Goal: Information Seeking & Learning: Learn about a topic

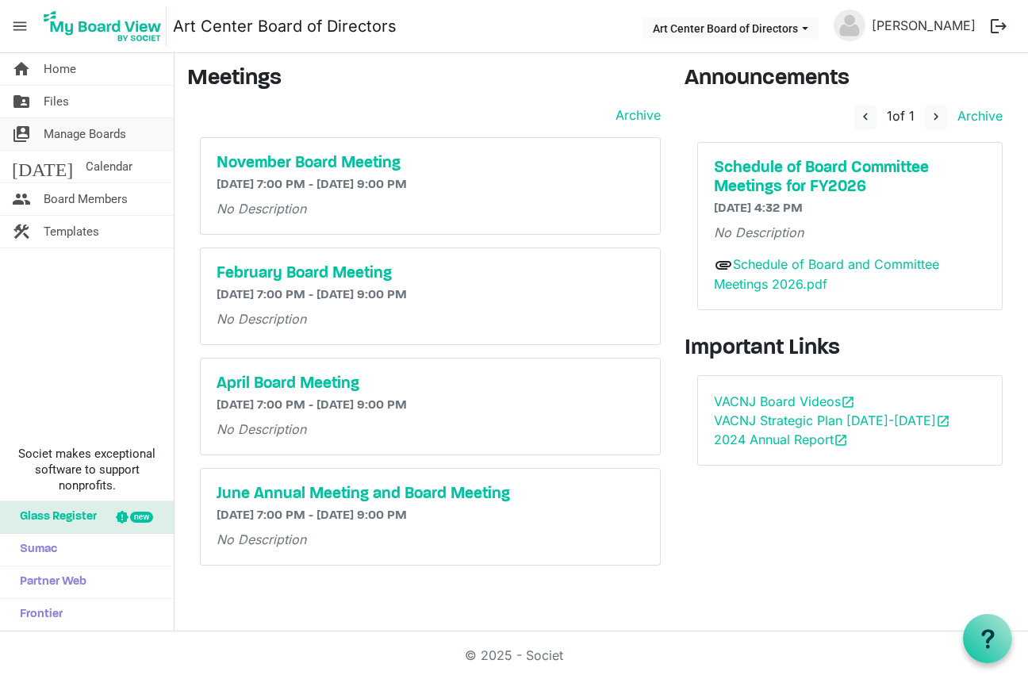
click at [87, 134] on span "Manage Boards" at bounding box center [85, 134] width 82 height 32
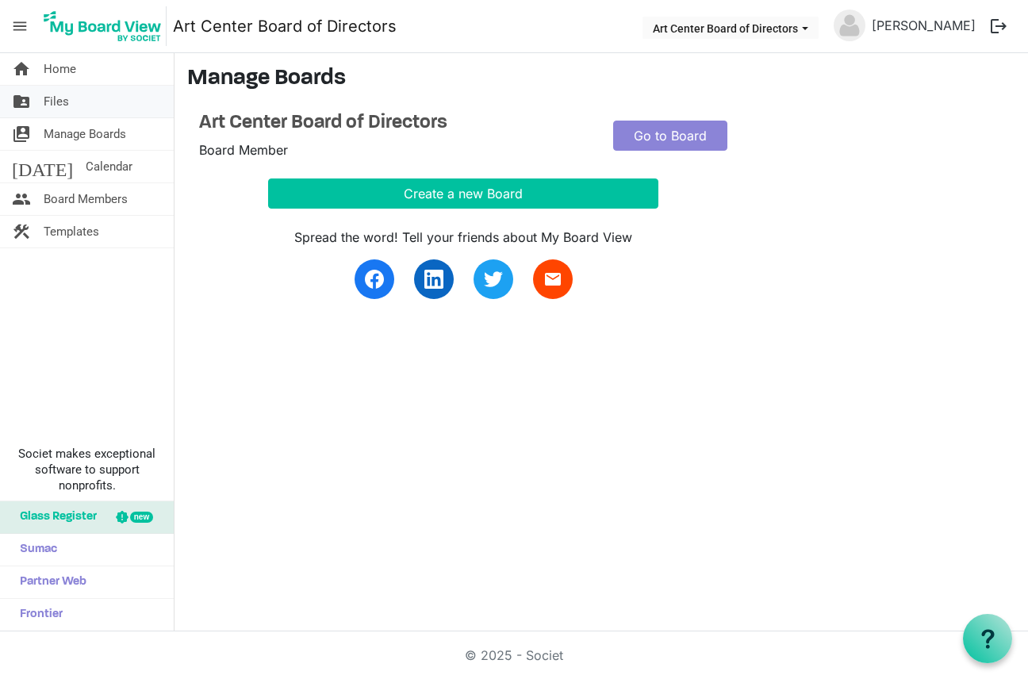
click at [82, 95] on link "folder_shared Files" at bounding box center [87, 102] width 174 height 32
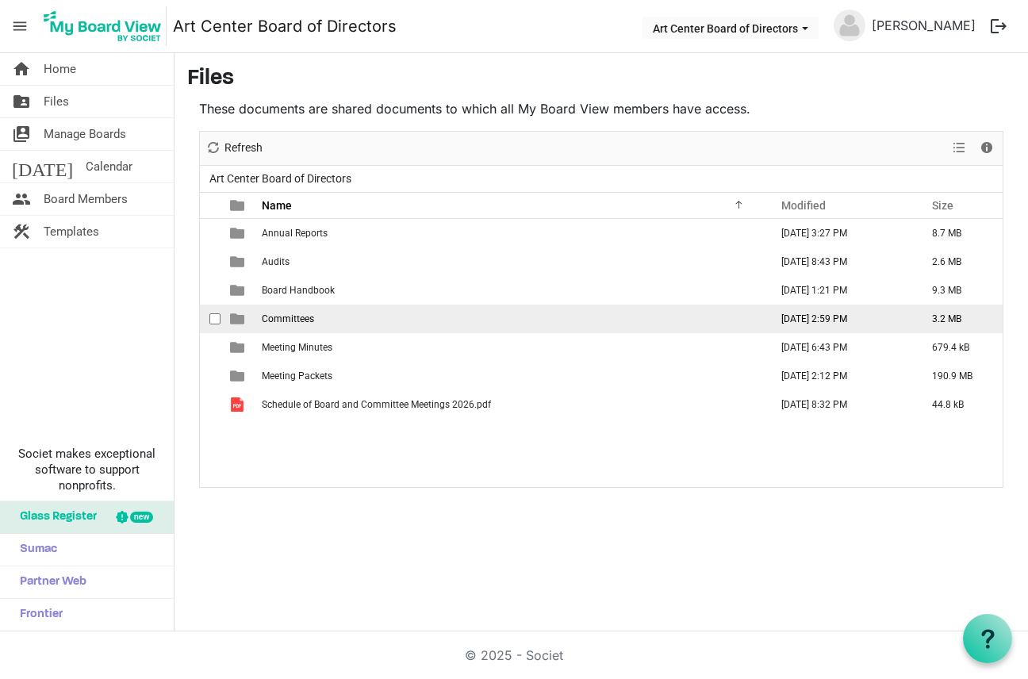
click at [310, 323] on span "Committees" at bounding box center [288, 318] width 52 height 11
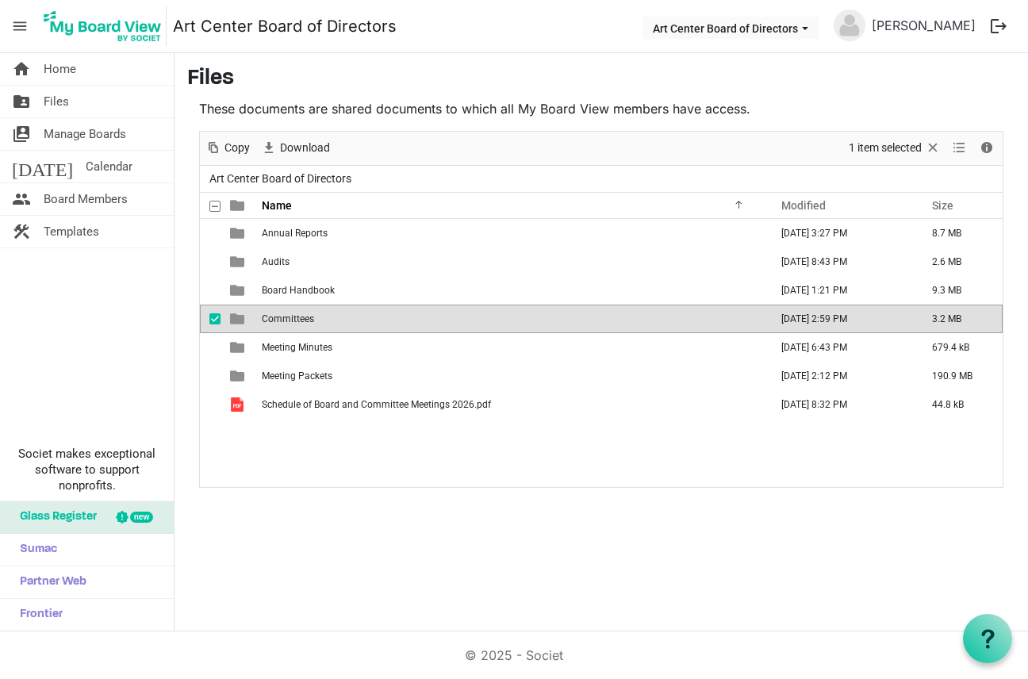
click at [310, 323] on span "Committees" at bounding box center [288, 318] width 52 height 11
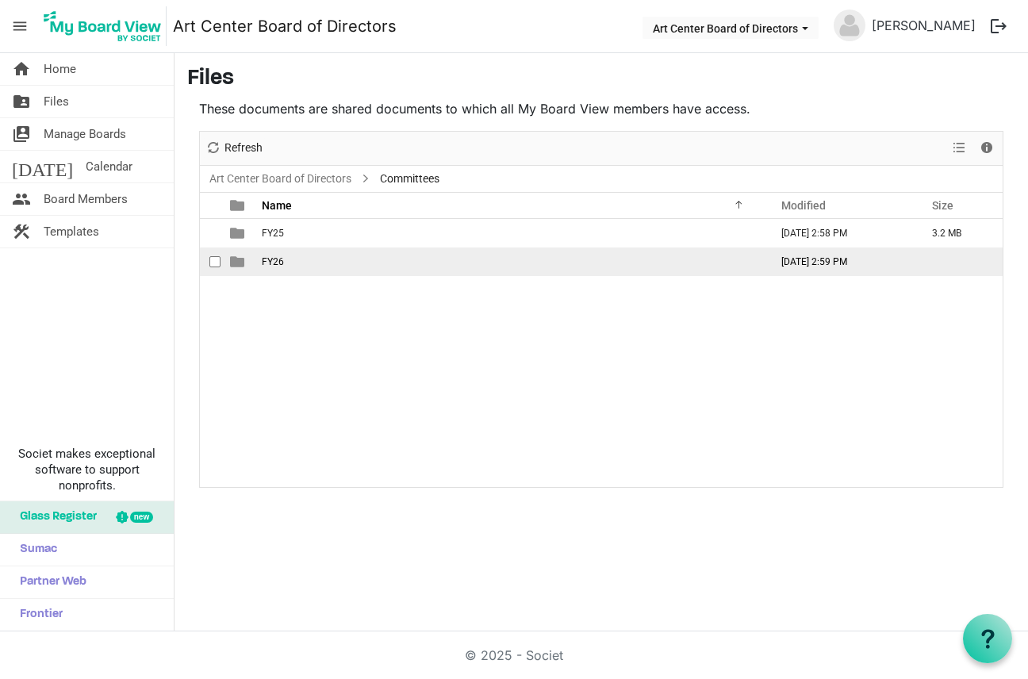
click at [291, 259] on td "FY26" at bounding box center [511, 261] width 508 height 29
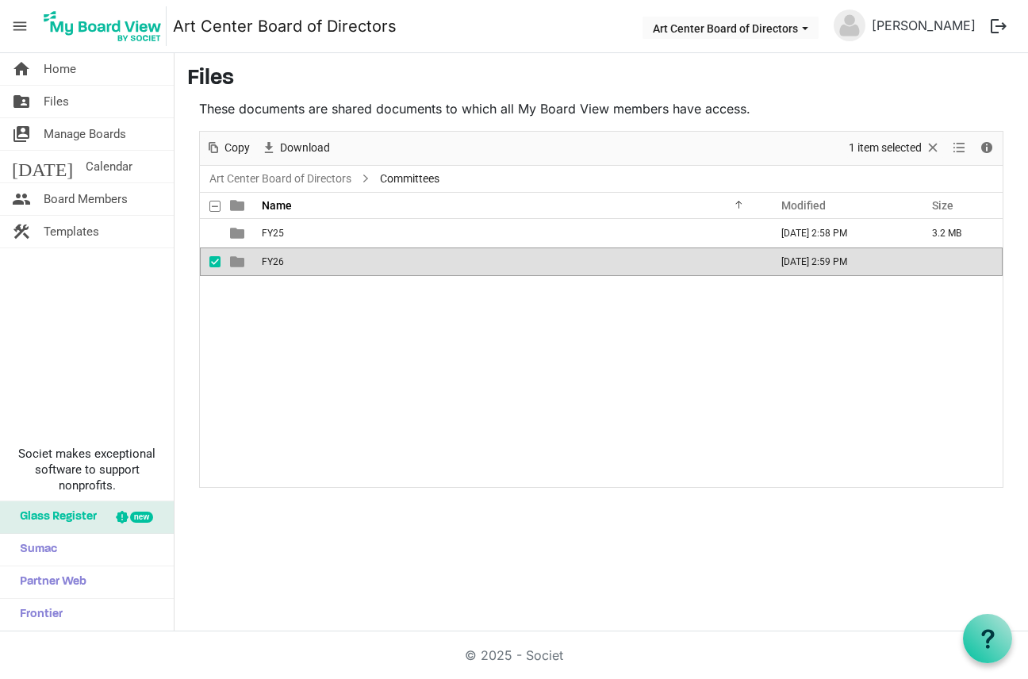
click at [291, 259] on td "FY26" at bounding box center [511, 261] width 508 height 29
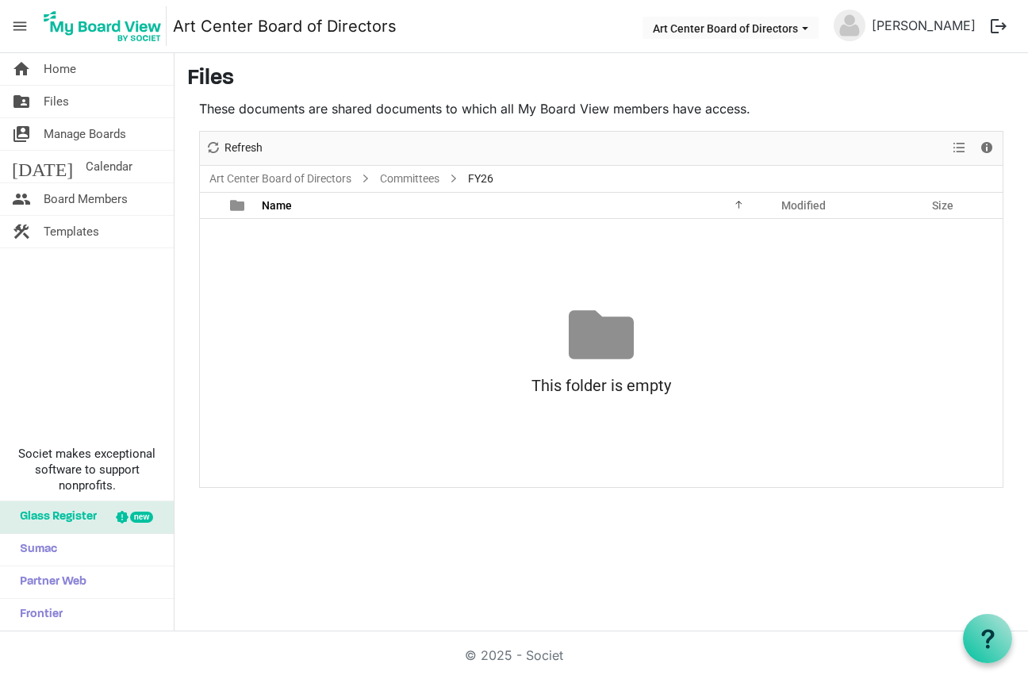
click at [595, 316] on div at bounding box center [601, 334] width 65 height 65
click at [414, 176] on link "Committees" at bounding box center [410, 179] width 66 height 20
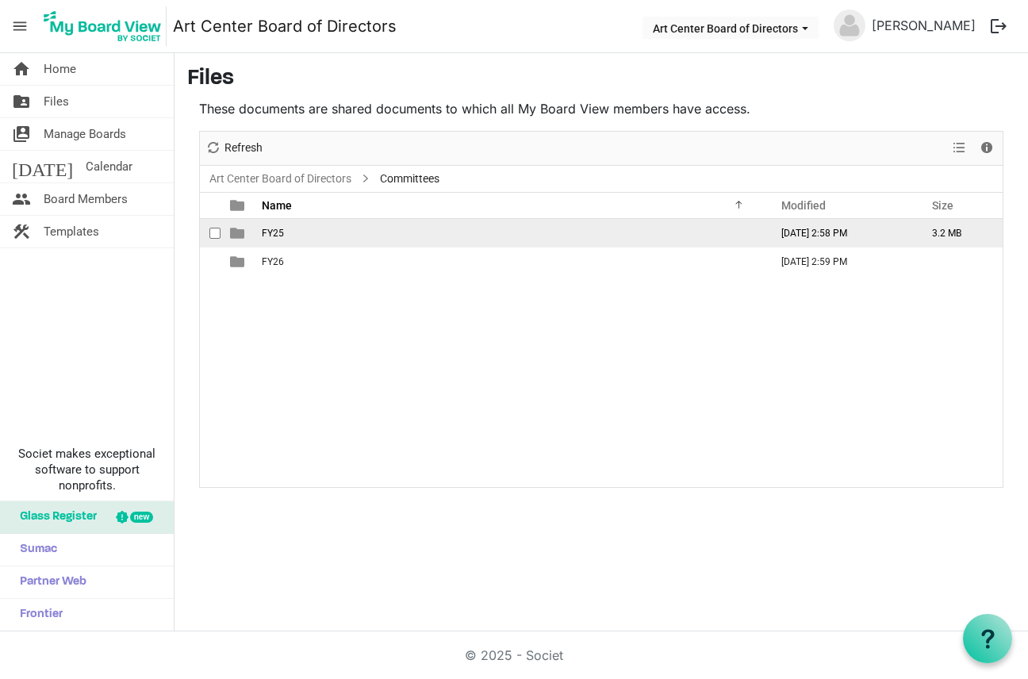
click at [294, 230] on td "FY25" at bounding box center [511, 233] width 508 height 29
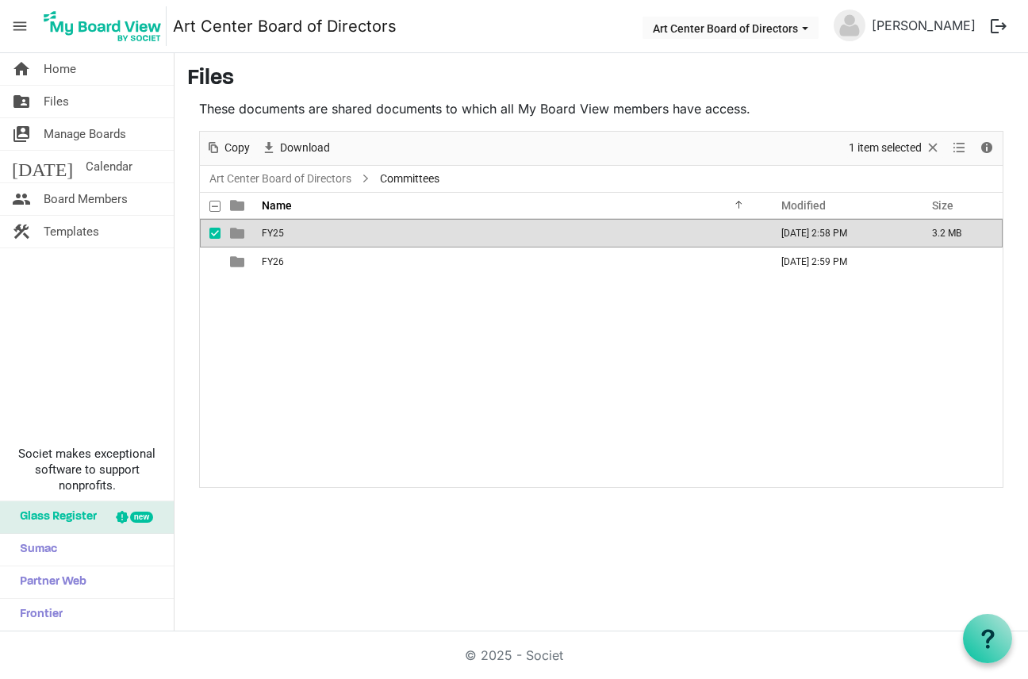
click at [294, 230] on td "FY25" at bounding box center [511, 233] width 508 height 29
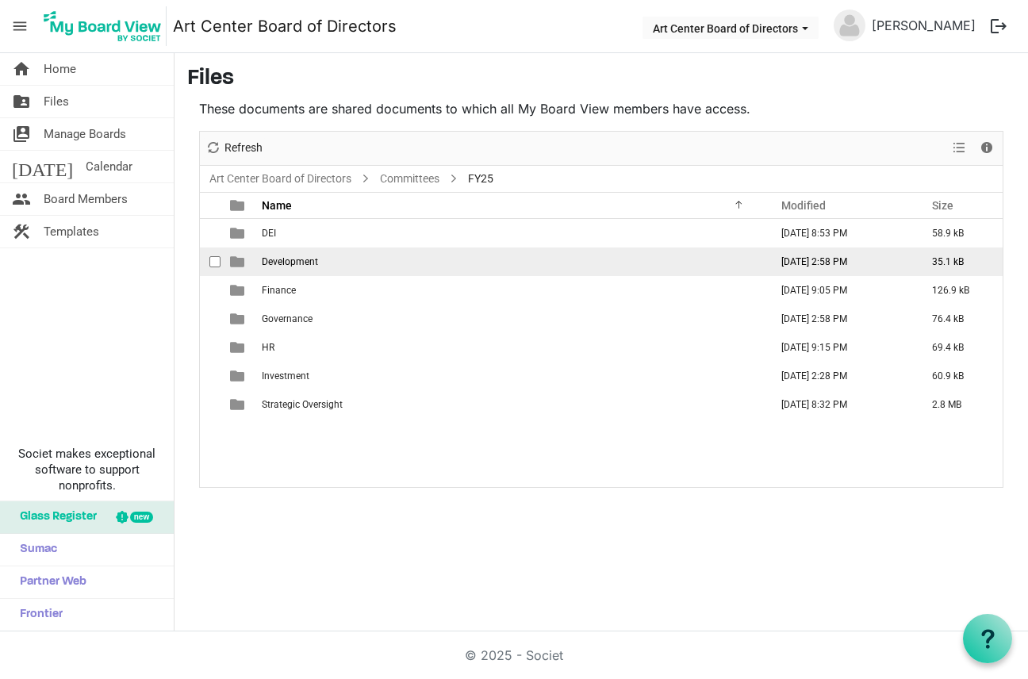
click at [297, 266] on span "Development" at bounding box center [290, 261] width 56 height 11
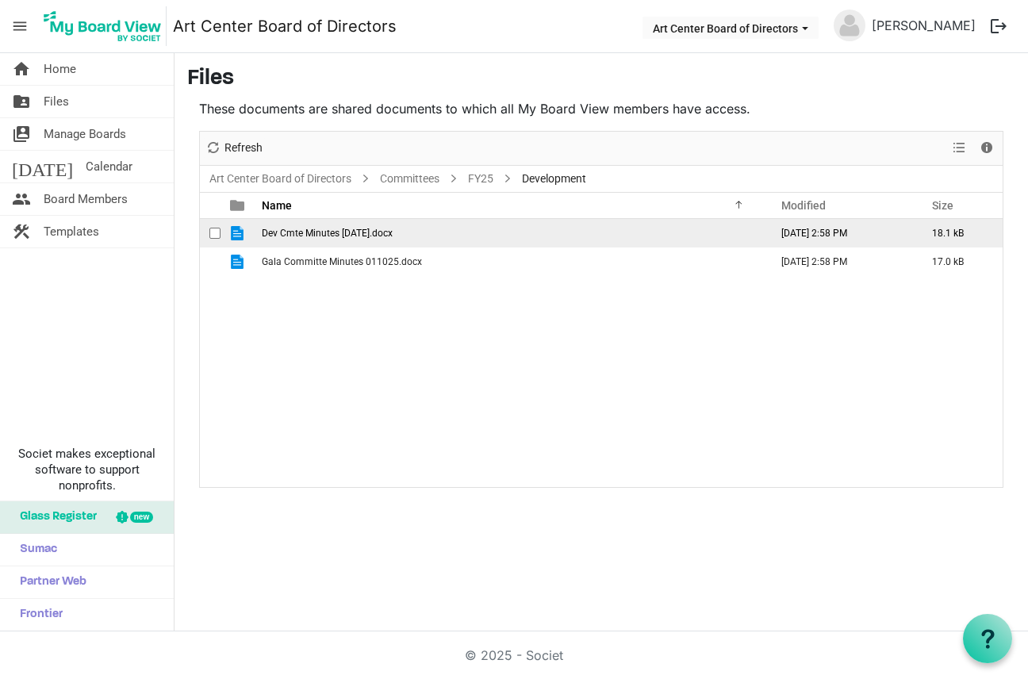
click at [301, 234] on span "Dev Cmte Minutes 05.28.2025.docx" at bounding box center [327, 233] width 131 height 11
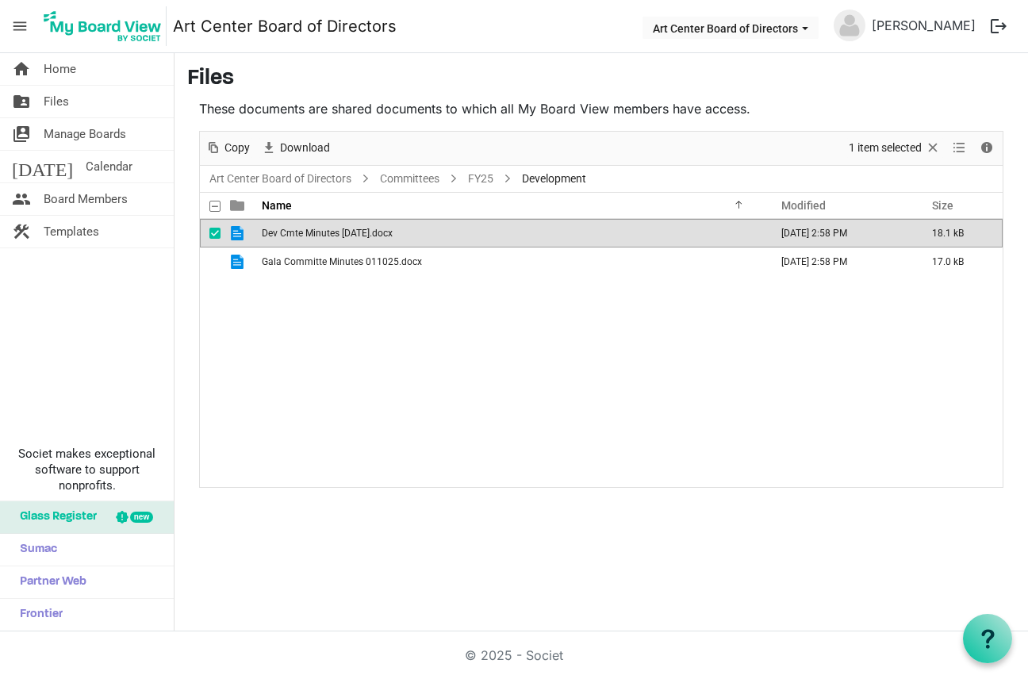
click at [301, 234] on span "Dev Cmte Minutes 05.28.2025.docx" at bounding box center [327, 233] width 131 height 11
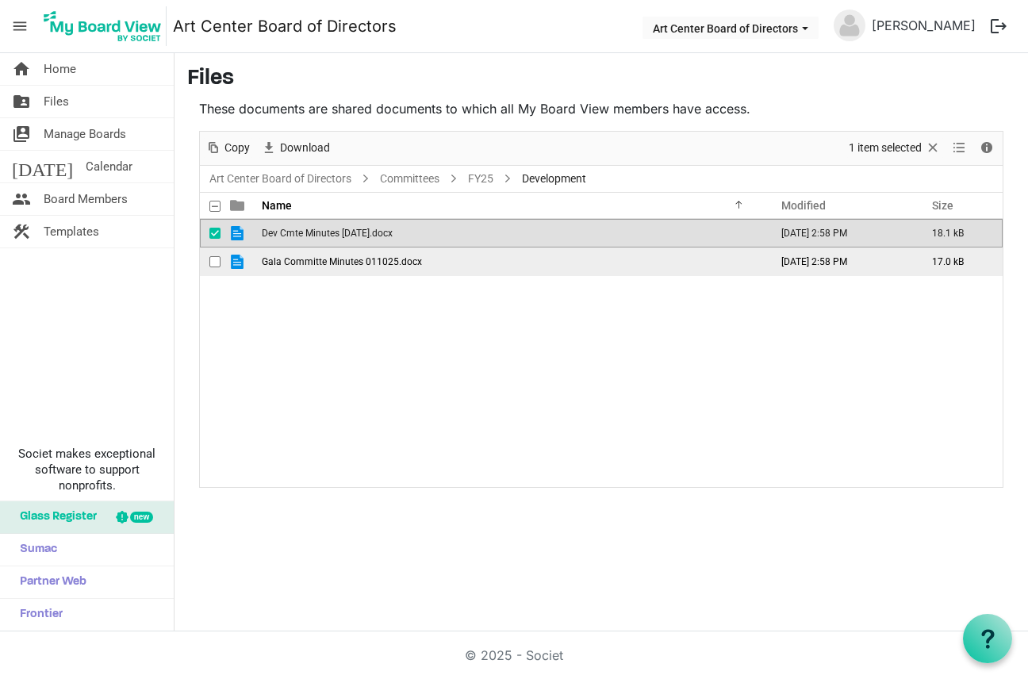
click at [298, 260] on span "Gala Committe Minutes 011025.docx" at bounding box center [342, 261] width 160 height 11
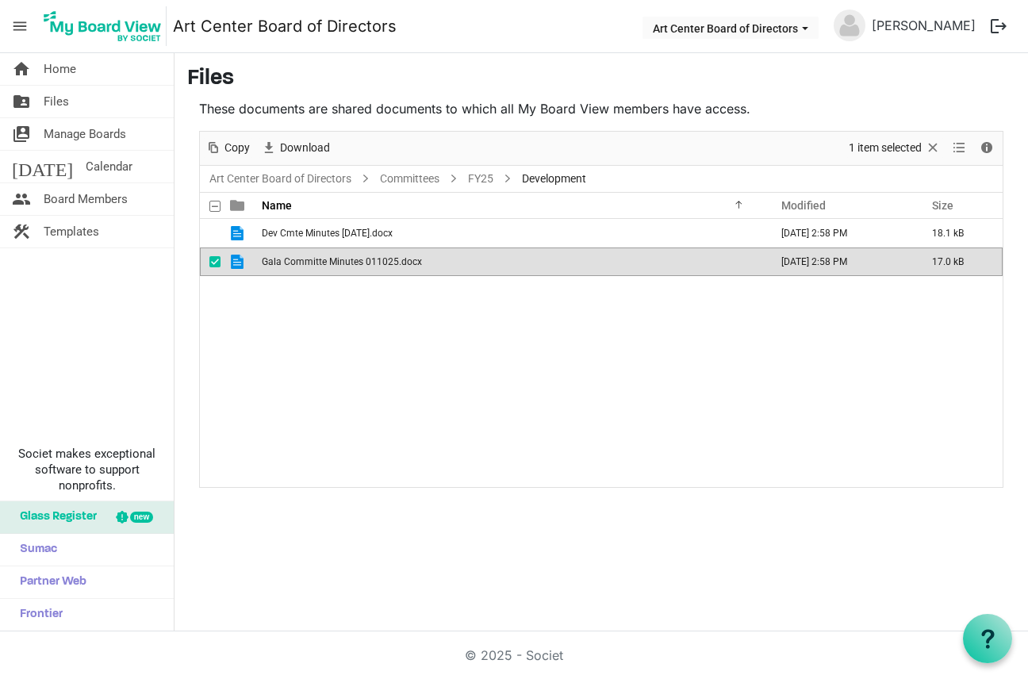
click at [298, 260] on span "Gala Committe Minutes 011025.docx" at bounding box center [342, 261] width 160 height 11
click at [98, 109] on link "folder_shared Files" at bounding box center [87, 102] width 174 height 32
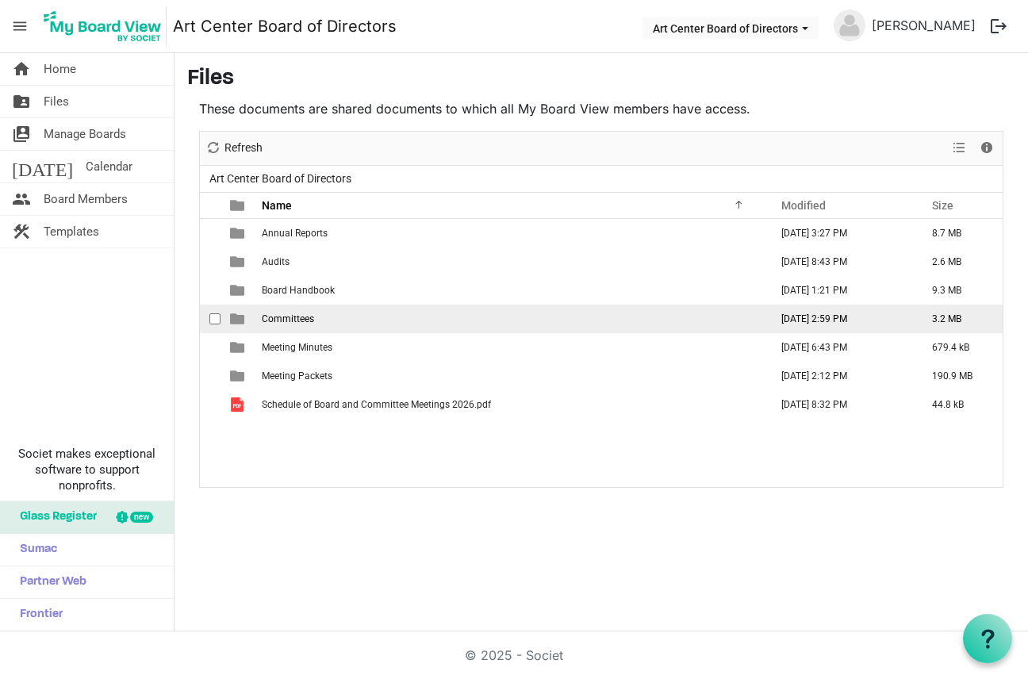
click at [301, 324] on span "Committees" at bounding box center [288, 318] width 52 height 11
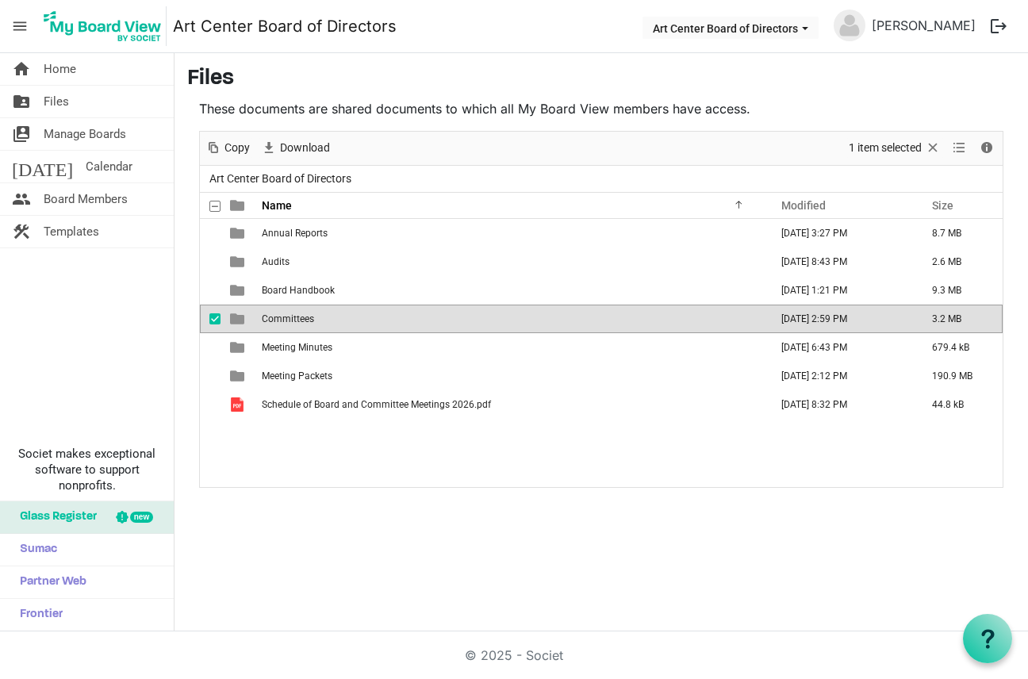
click at [301, 324] on span "Committees" at bounding box center [288, 318] width 52 height 11
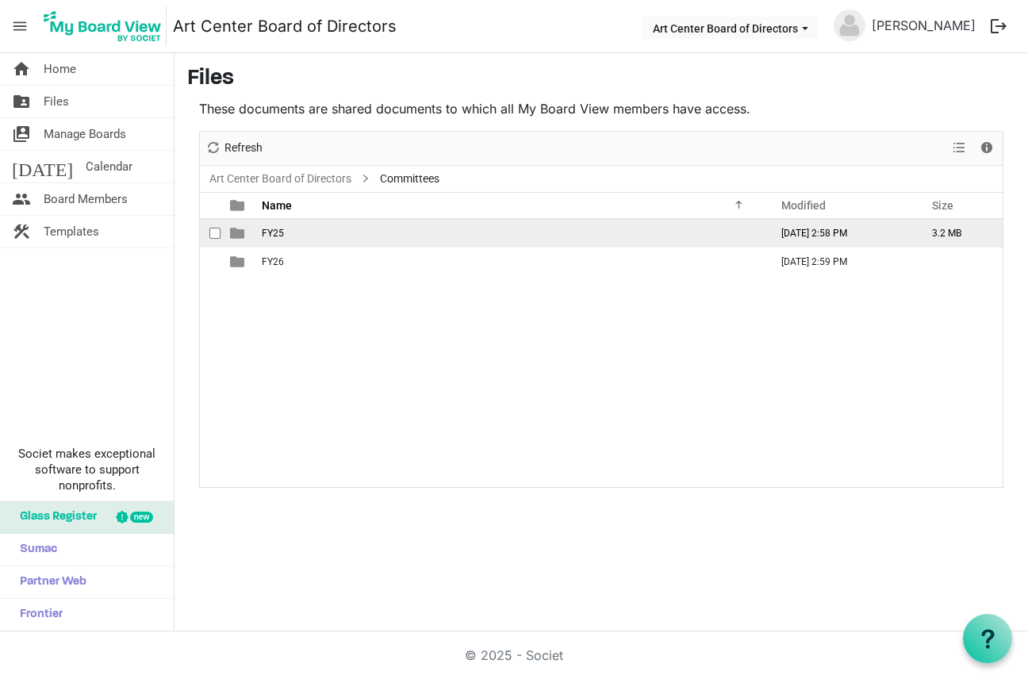
click at [278, 232] on span "FY25" at bounding box center [273, 233] width 22 height 11
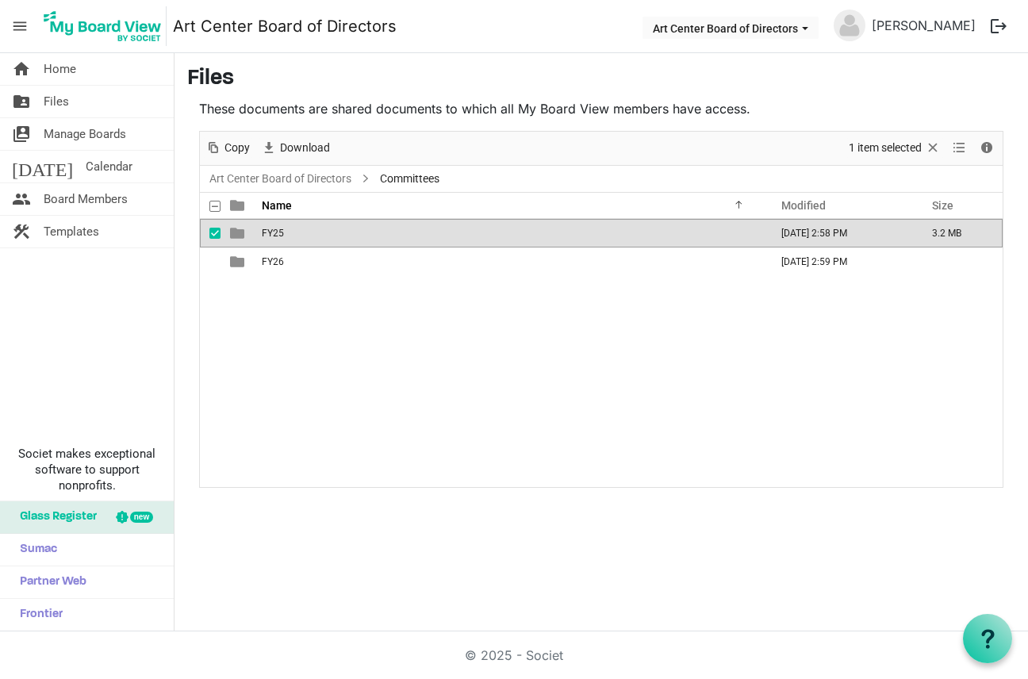
click at [278, 232] on span "FY25" at bounding box center [273, 233] width 22 height 11
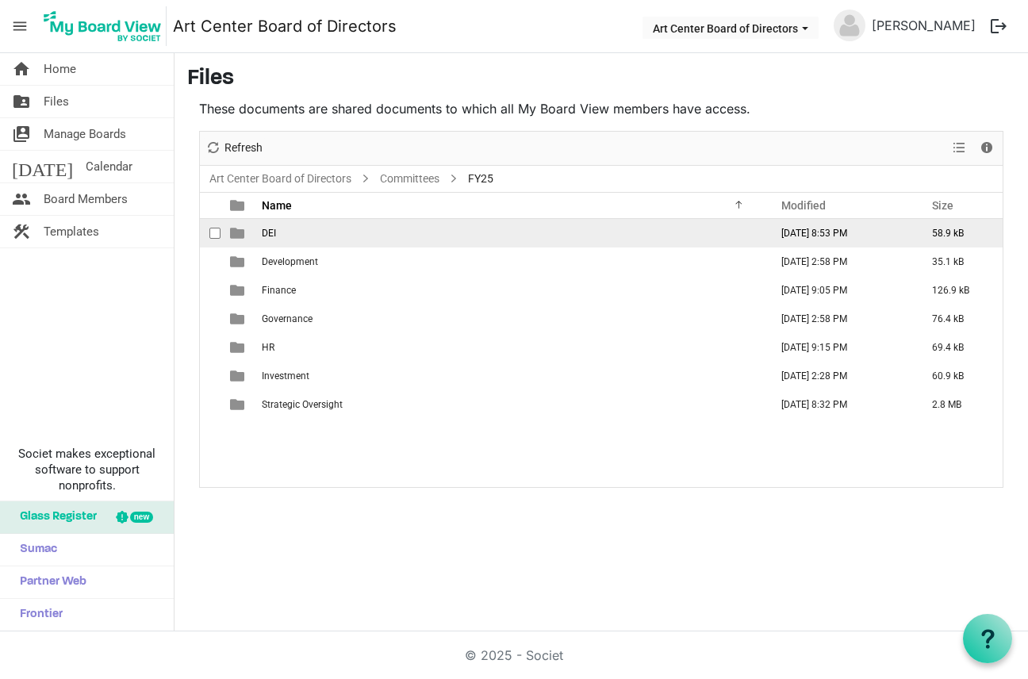
click at [279, 232] on td "DEI" at bounding box center [511, 233] width 508 height 29
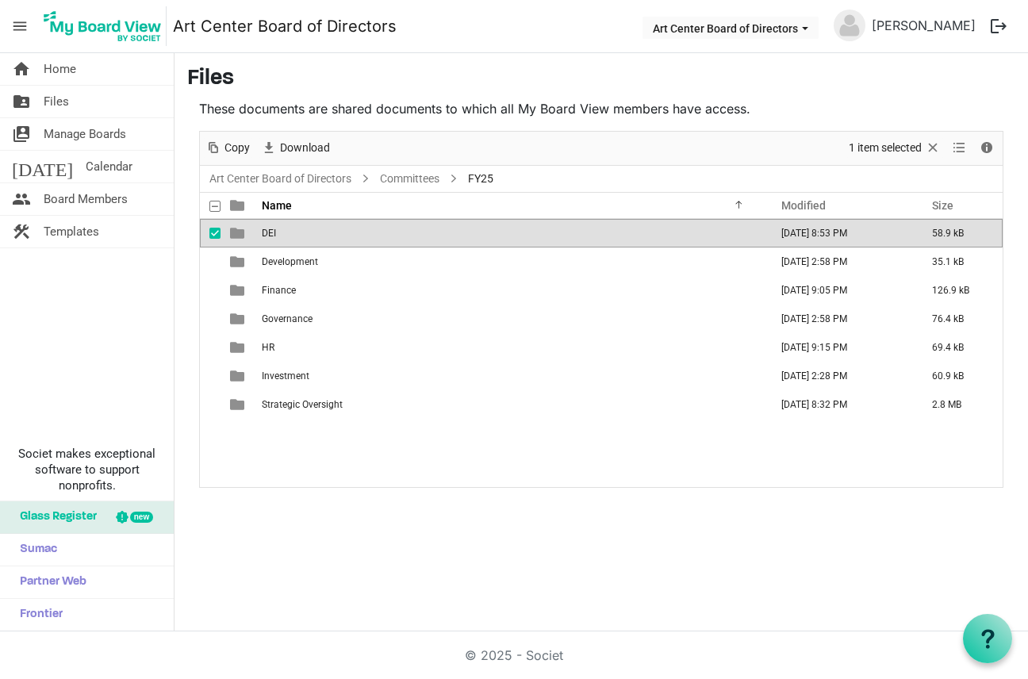
click at [279, 232] on td "DEI" at bounding box center [511, 233] width 508 height 29
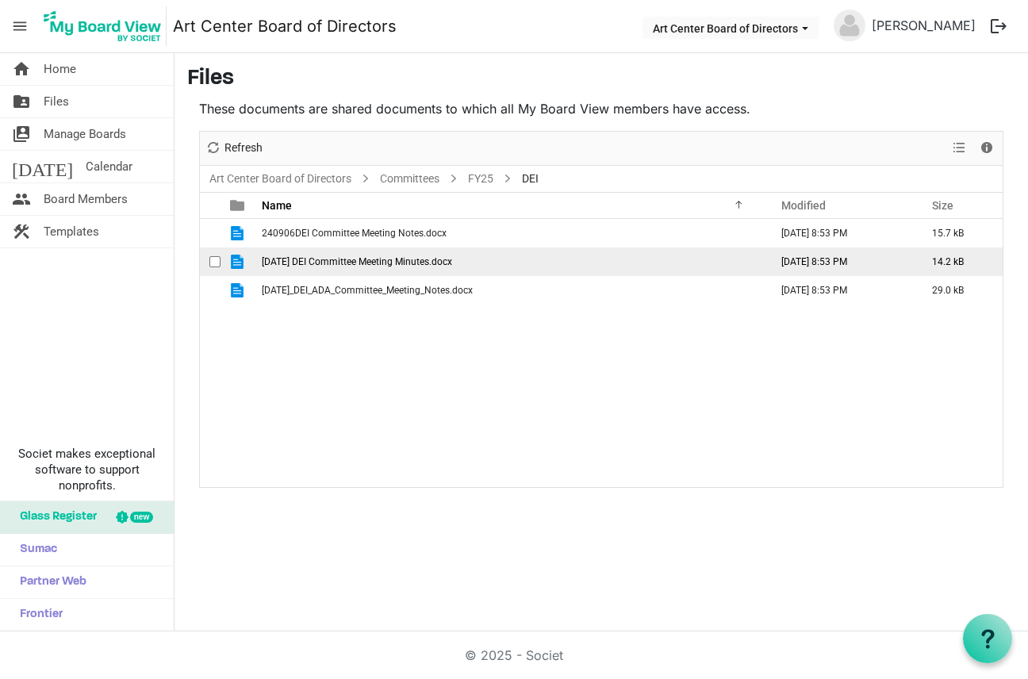
click at [306, 261] on span "Jan 2025 DEI Committee Meeting Minutes.docx" at bounding box center [357, 261] width 190 height 11
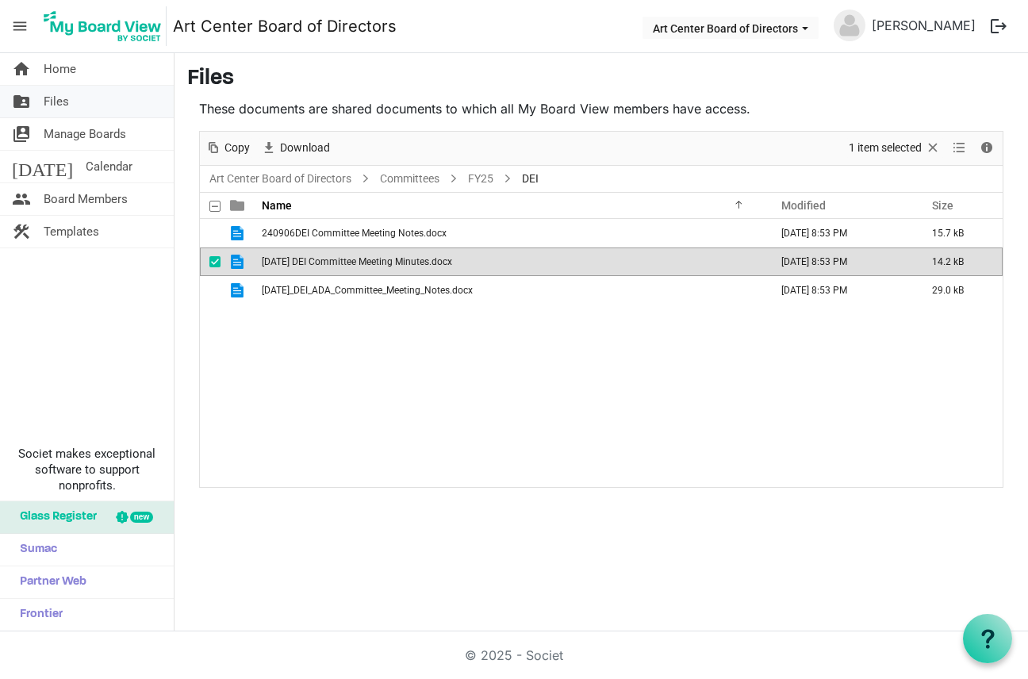
click at [56, 103] on span "Files" at bounding box center [56, 102] width 25 height 32
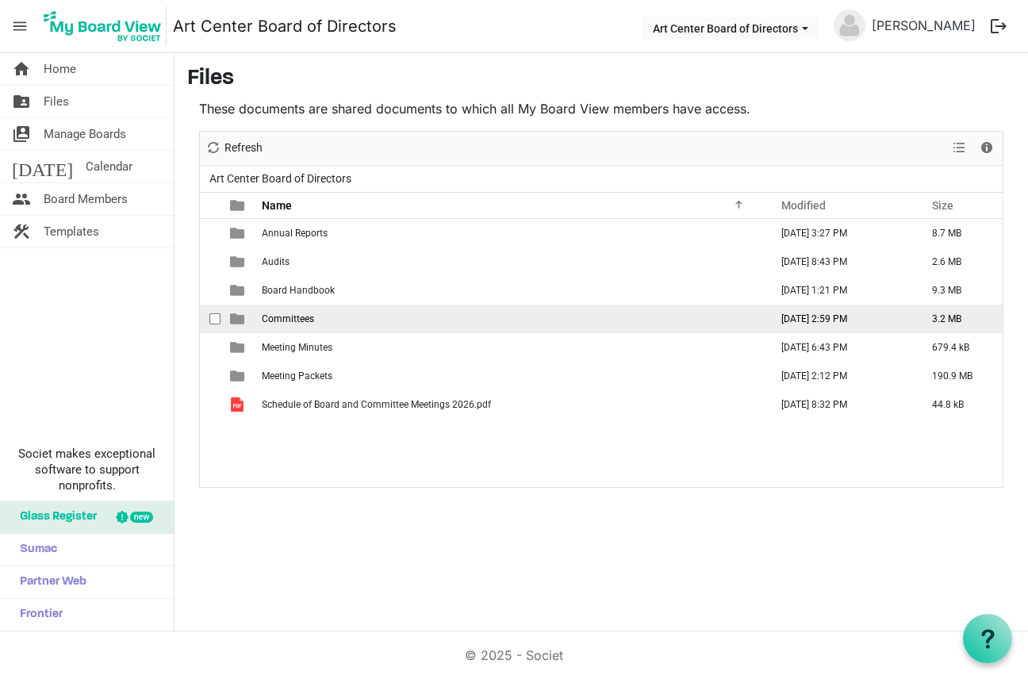
click at [286, 316] on span "Committees" at bounding box center [288, 318] width 52 height 11
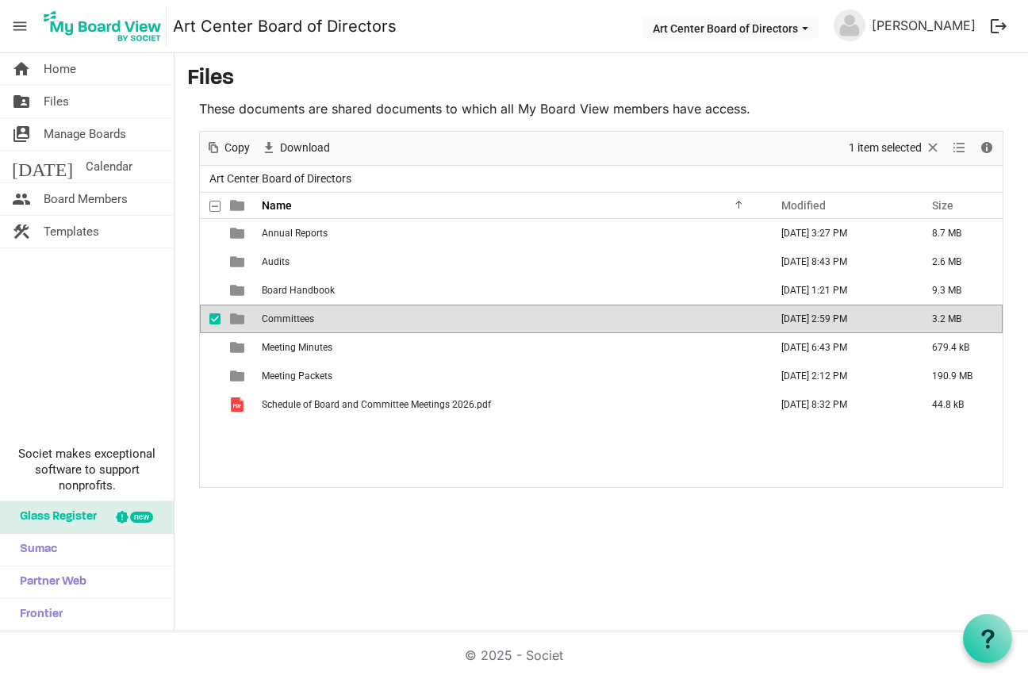
click at [286, 316] on span "Committees" at bounding box center [288, 318] width 52 height 11
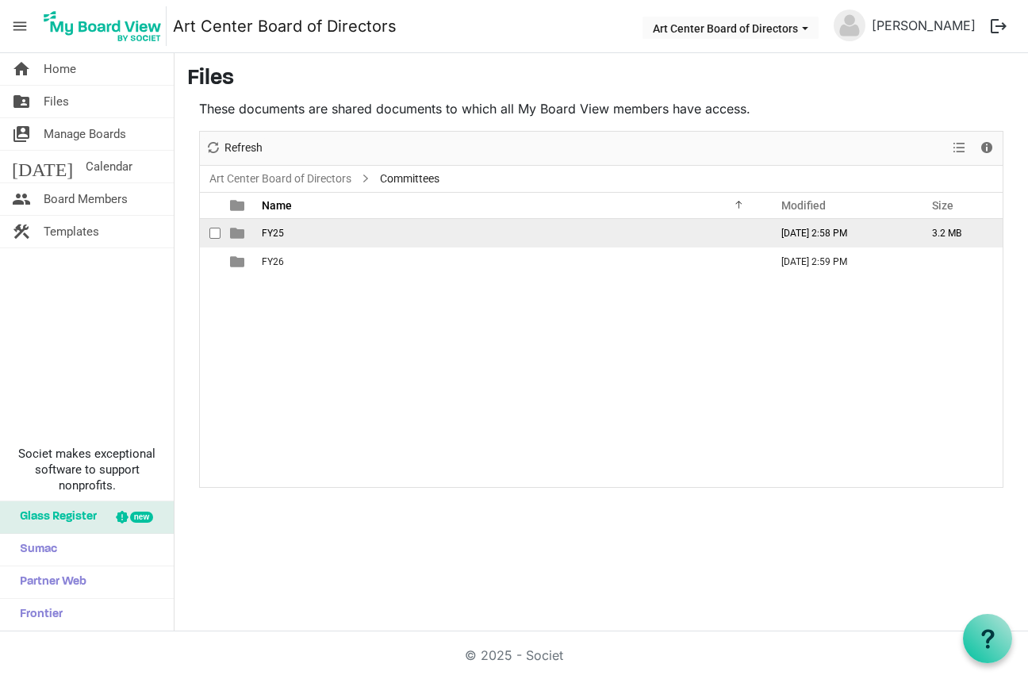
click at [279, 237] on span "FY25" at bounding box center [273, 233] width 22 height 11
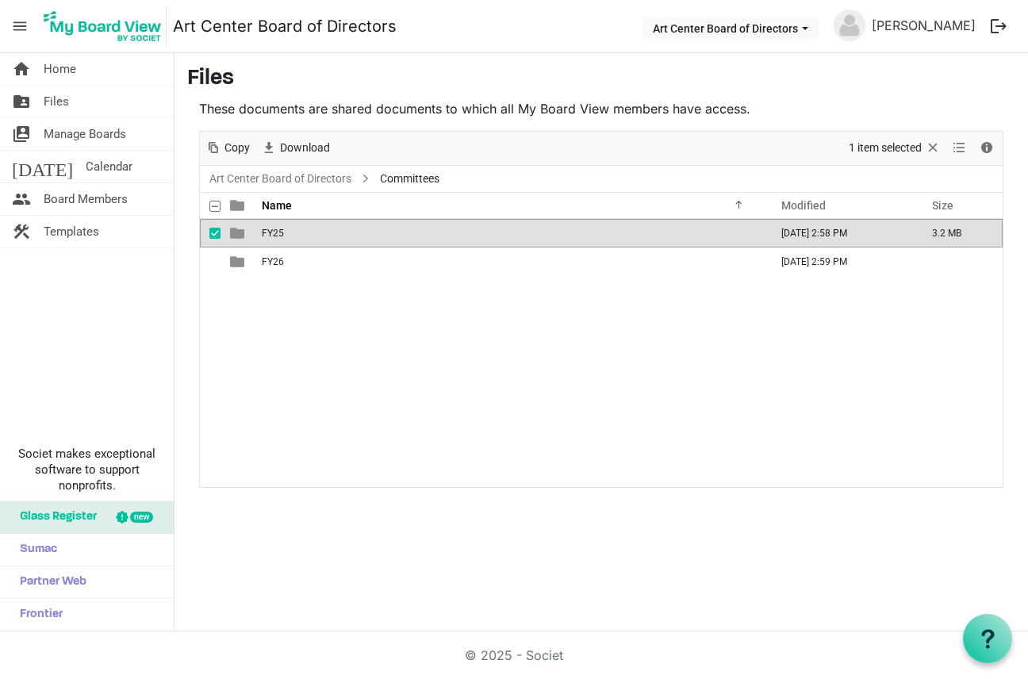
click at [279, 237] on span "FY25" at bounding box center [273, 233] width 22 height 11
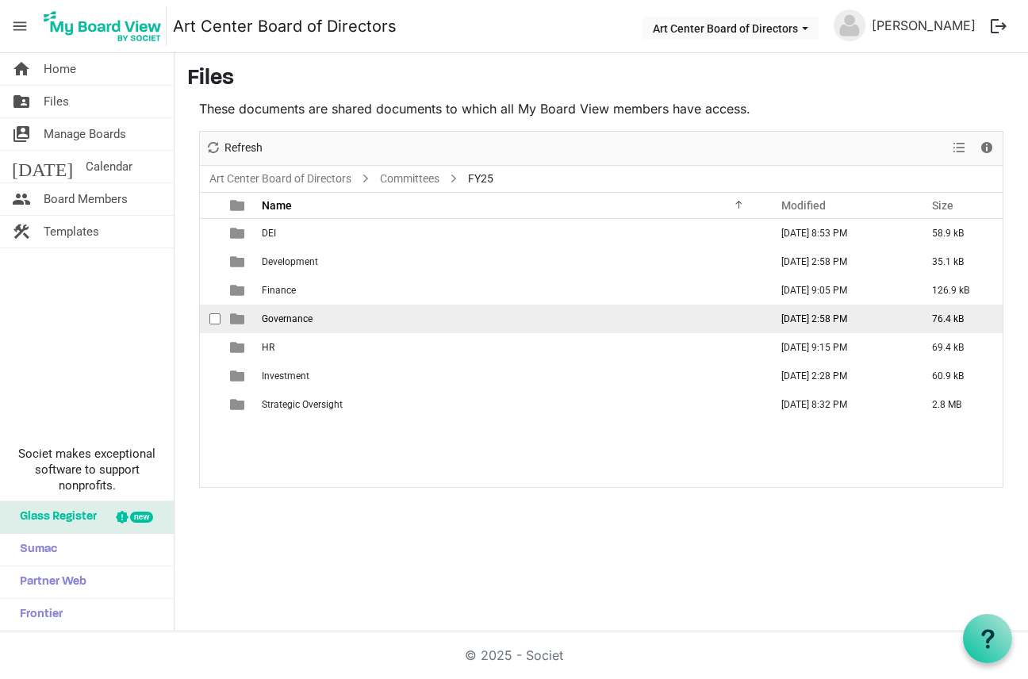
click at [291, 318] on span "Governance" at bounding box center [287, 318] width 51 height 11
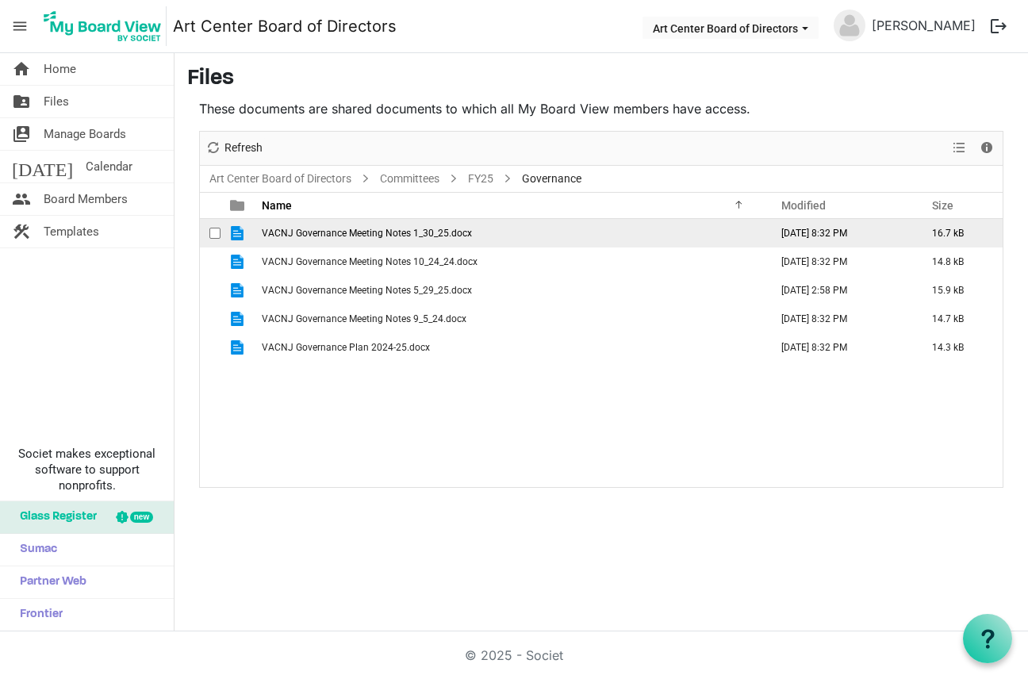
click at [477, 234] on td "VACNJ Governance Meeting Notes 1_30_25.docx" at bounding box center [511, 233] width 508 height 29
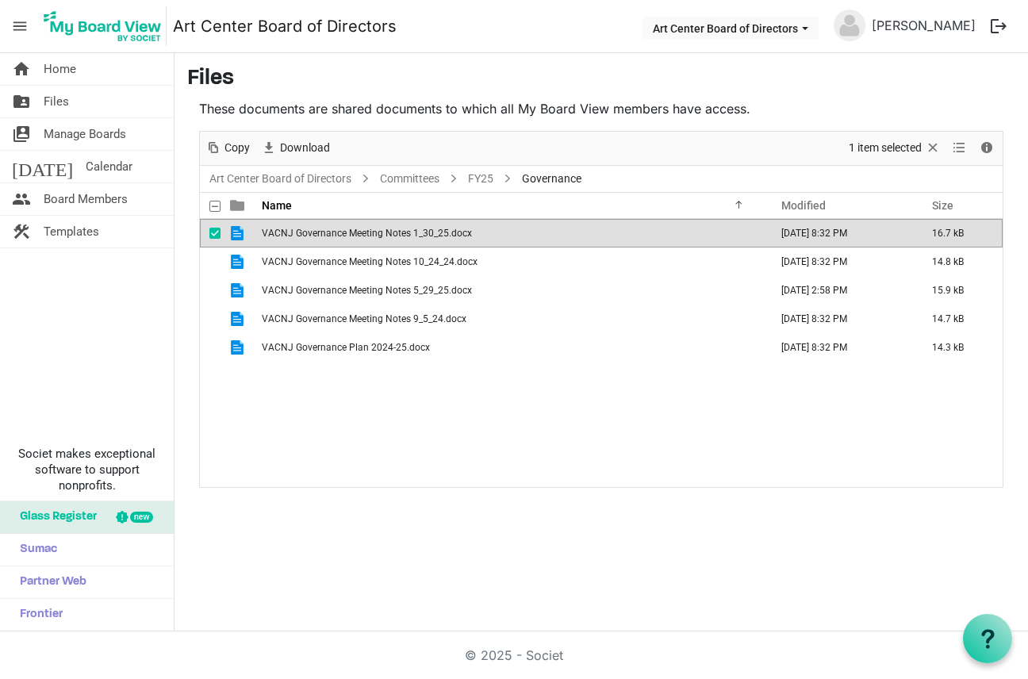
click at [477, 234] on td "VACNJ Governance Meeting Notes 1_30_25.docx" at bounding box center [511, 233] width 508 height 29
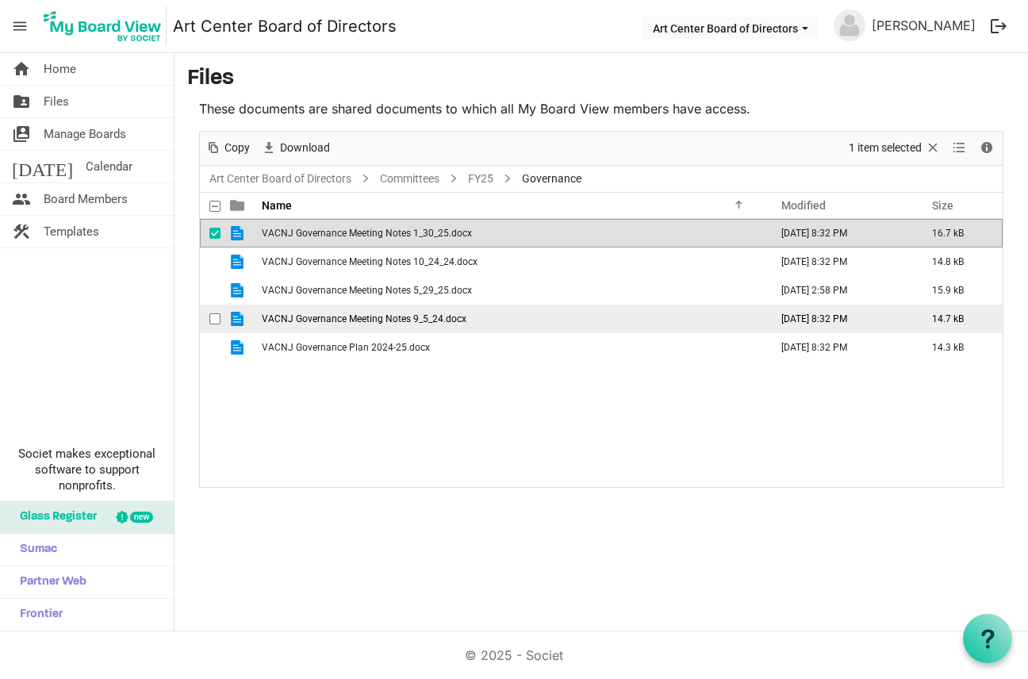
click at [394, 315] on span "VACNJ Governance Meeting Notes 9_5_24.docx" at bounding box center [364, 318] width 205 height 11
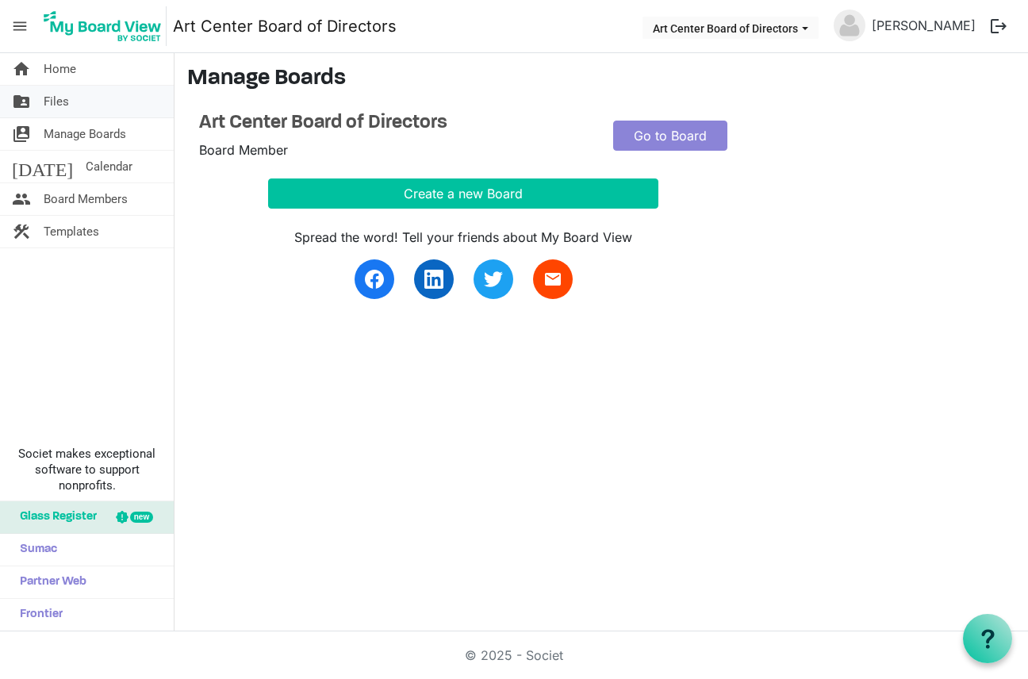
click at [62, 96] on span "Files" at bounding box center [56, 102] width 25 height 32
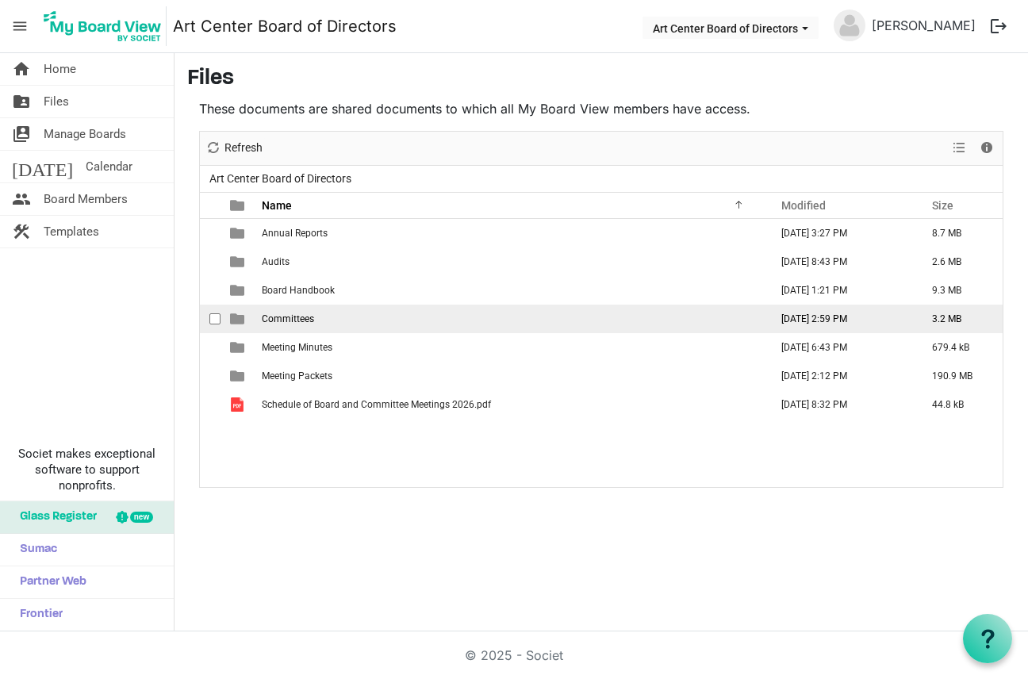
click at [314, 316] on td "Committees" at bounding box center [511, 319] width 508 height 29
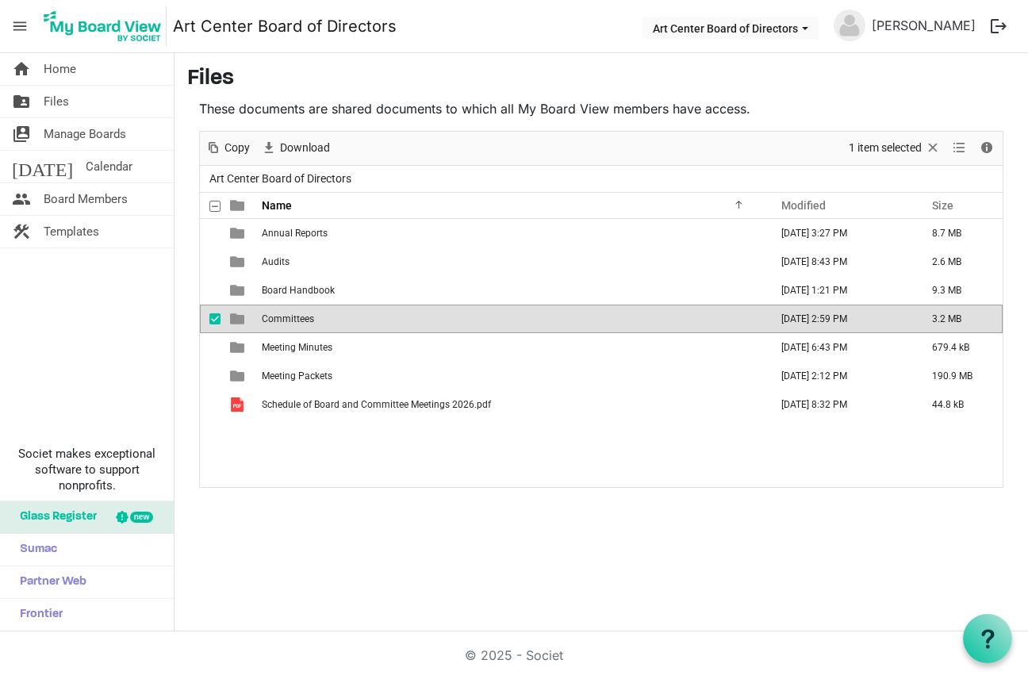
click at [314, 316] on td "Committees" at bounding box center [511, 319] width 508 height 29
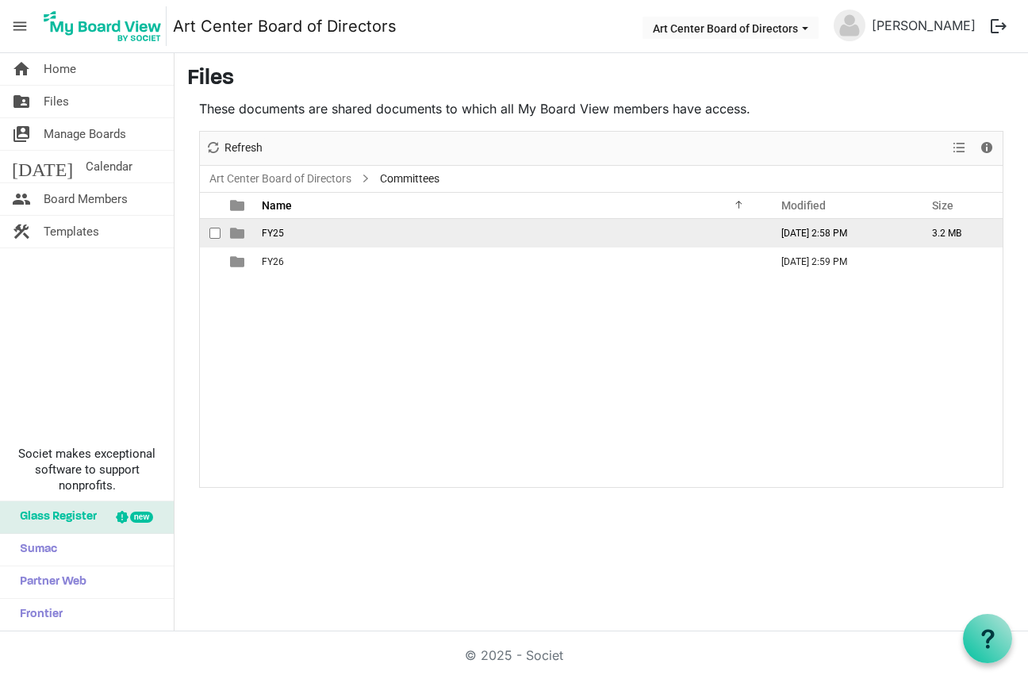
click at [323, 233] on td "FY25" at bounding box center [511, 233] width 508 height 29
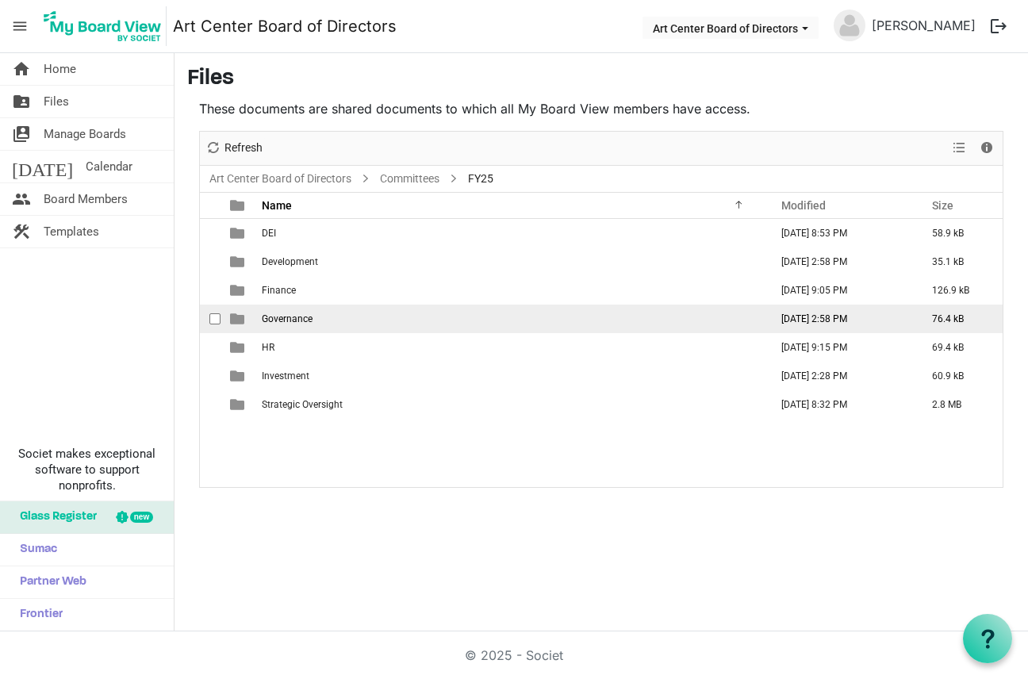
click at [297, 313] on span "Governance" at bounding box center [287, 318] width 51 height 11
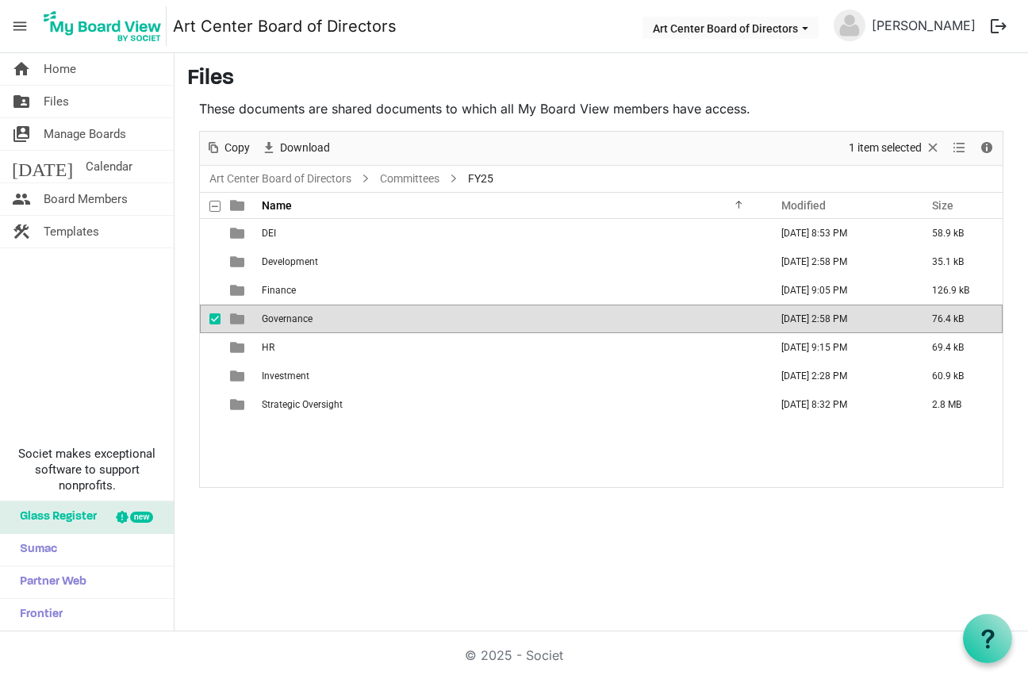
click at [297, 313] on span "Governance" at bounding box center [287, 318] width 51 height 11
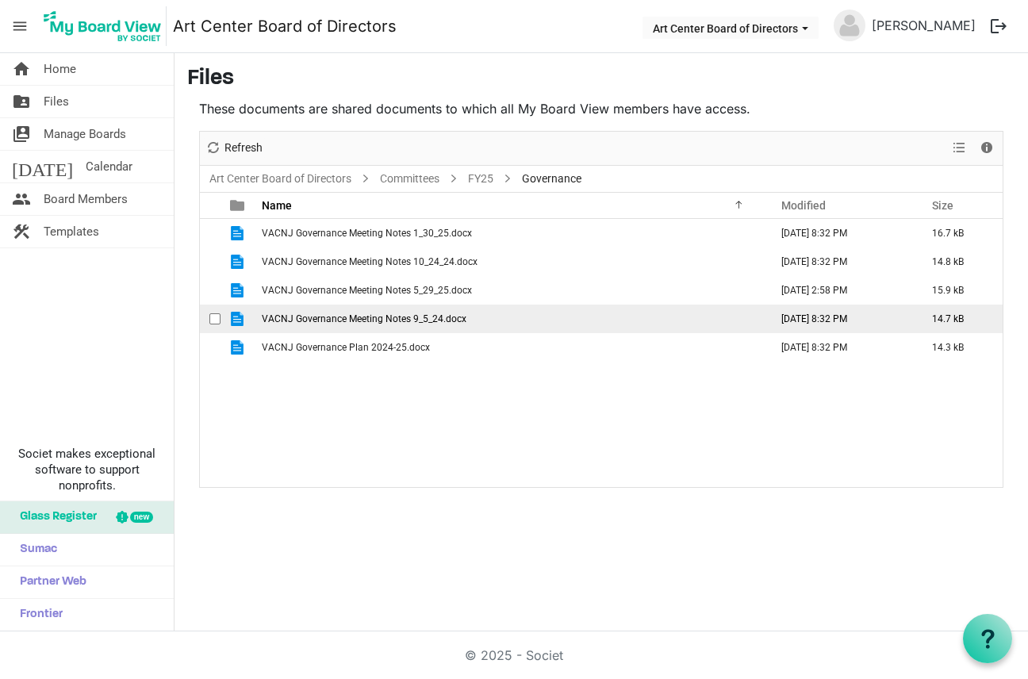
click at [301, 316] on span "VACNJ Governance Meeting Notes 9_5_24.docx" at bounding box center [364, 318] width 205 height 11
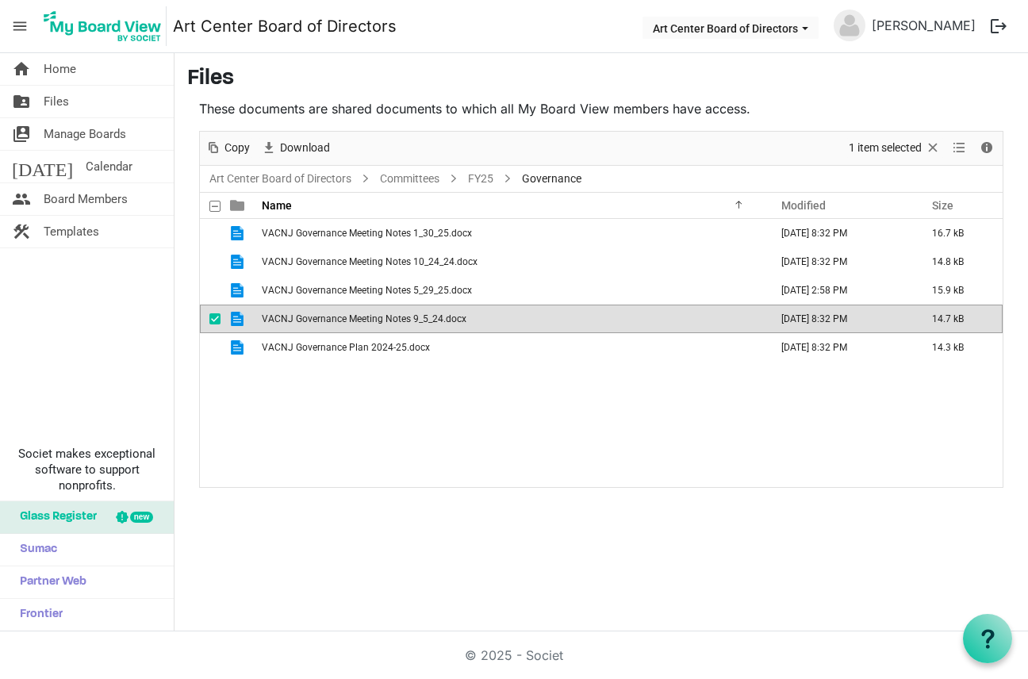
click at [301, 316] on span "VACNJ Governance Meeting Notes 9_5_24.docx" at bounding box center [364, 318] width 205 height 11
click at [61, 98] on span "Files" at bounding box center [56, 102] width 25 height 32
click at [71, 132] on span "Manage Boards" at bounding box center [85, 134] width 82 height 32
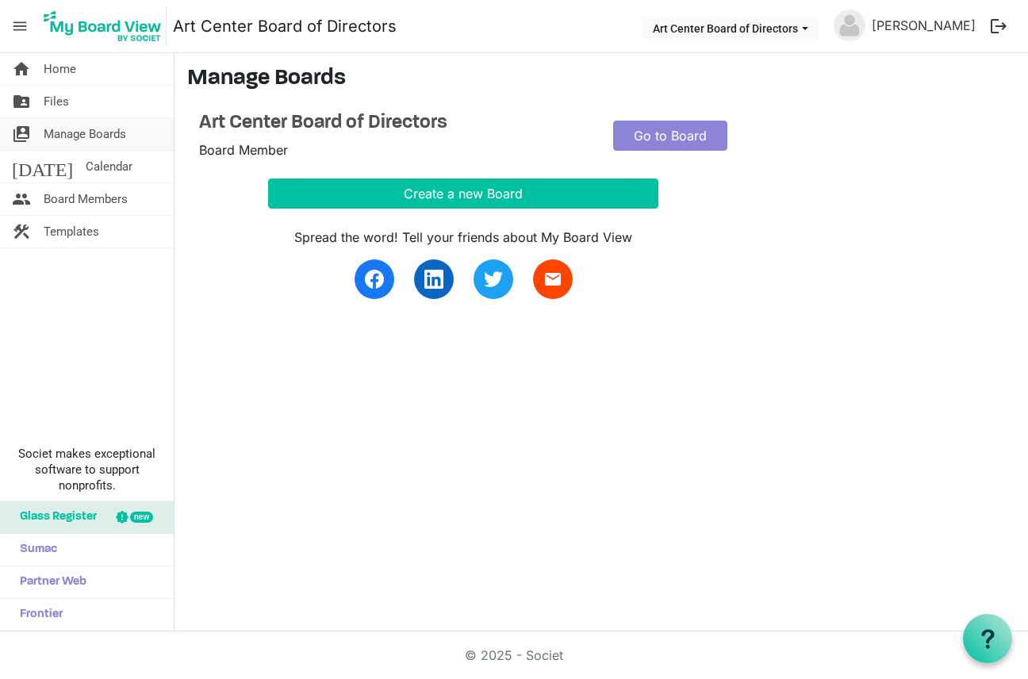
click at [80, 127] on span "Manage Boards" at bounding box center [85, 134] width 82 height 32
click at [82, 199] on span "Board Members" at bounding box center [86, 199] width 84 height 32
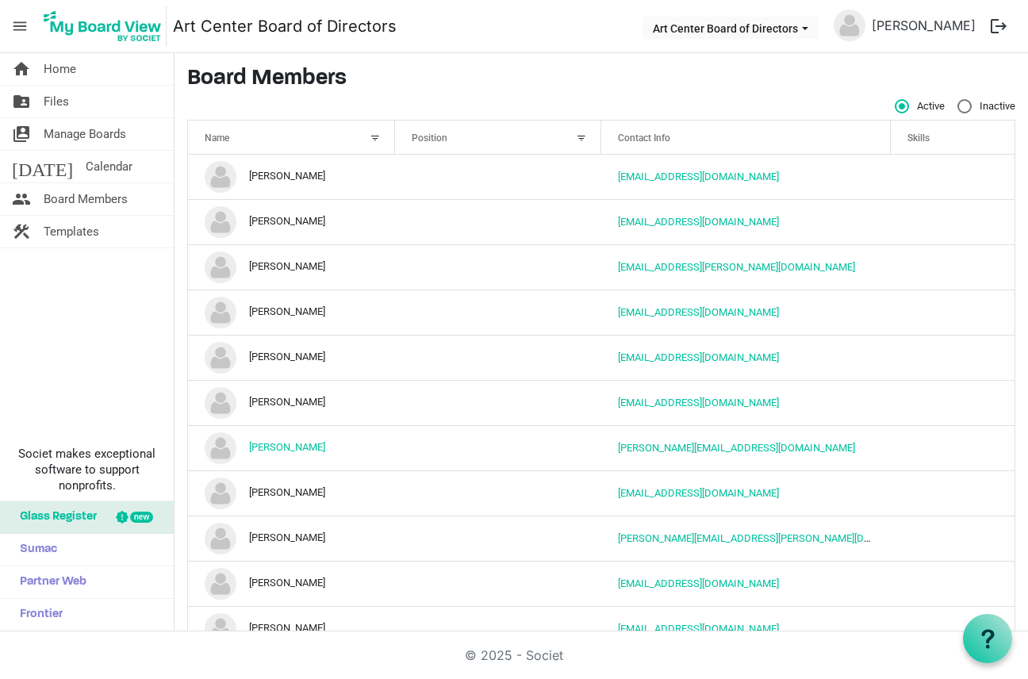
click at [580, 135] on div at bounding box center [581, 137] width 17 height 17
click at [572, 82] on h3 "Board Members" at bounding box center [601, 79] width 828 height 27
click at [91, 167] on link "today Calendar" at bounding box center [87, 167] width 174 height 32
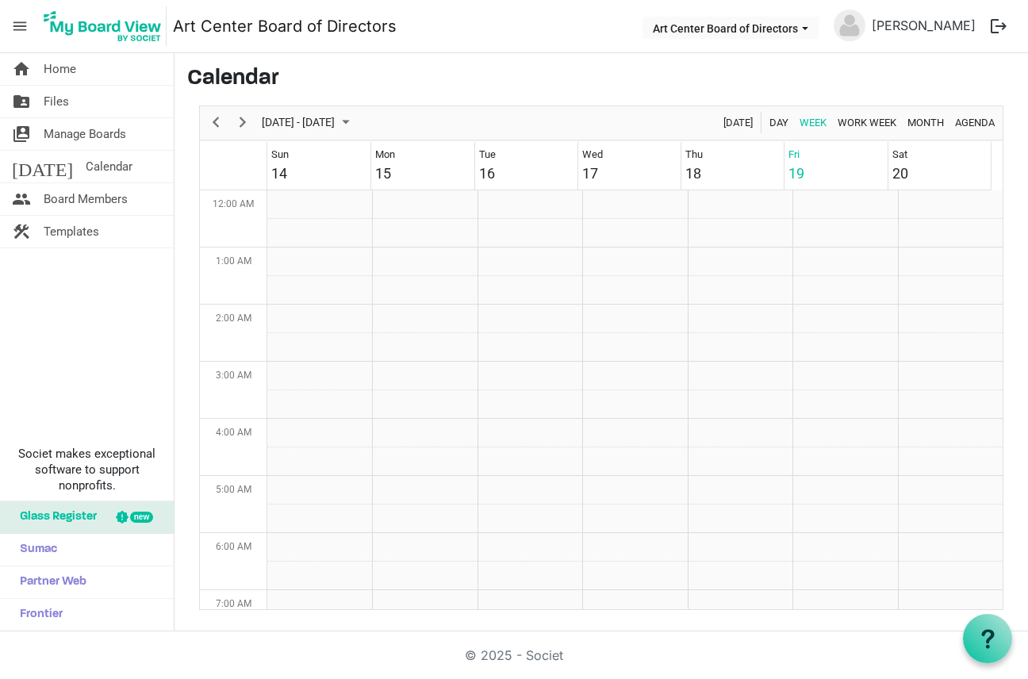
scroll to position [514, 0]
click at [98, 144] on span "Manage Boards" at bounding box center [85, 134] width 82 height 32
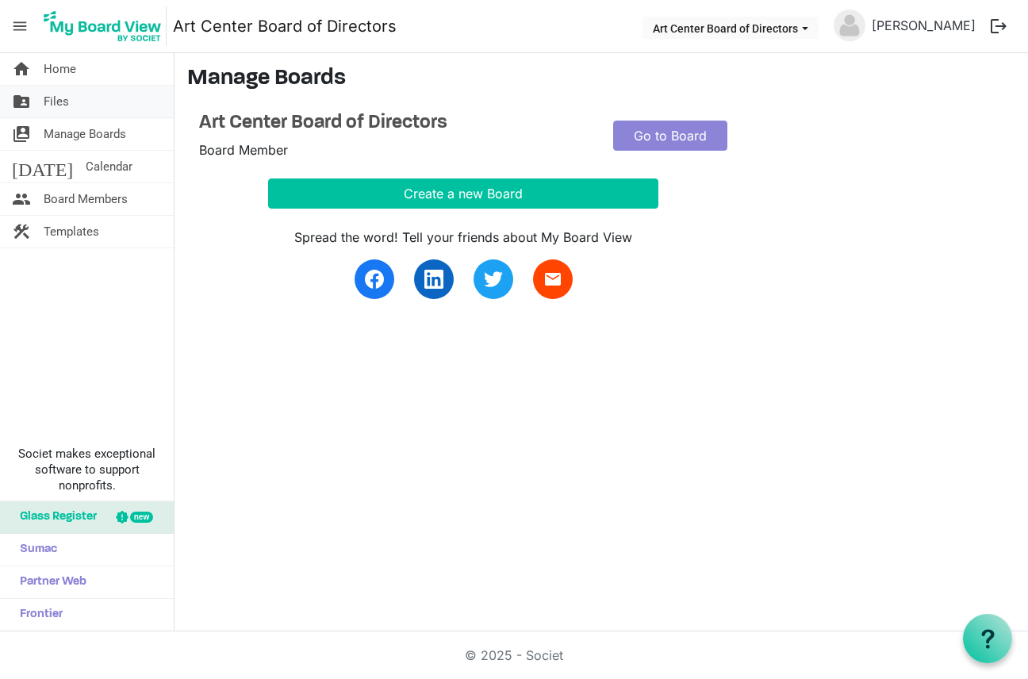
click at [90, 109] on link "folder_shared Files" at bounding box center [87, 102] width 174 height 32
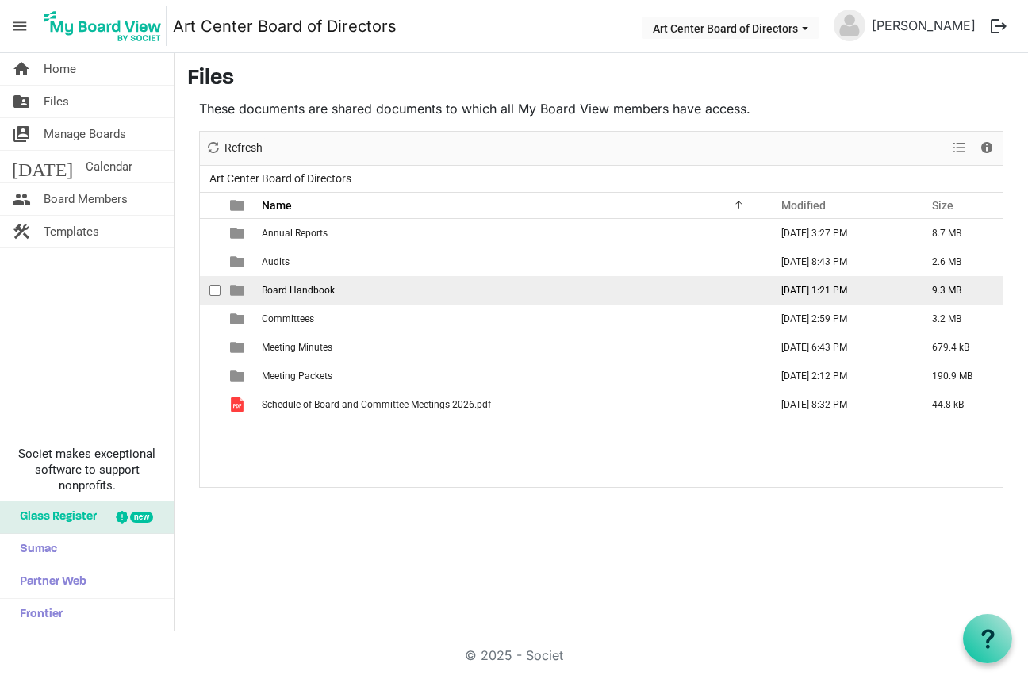
click at [330, 287] on span "Board Handbook" at bounding box center [298, 290] width 73 height 11
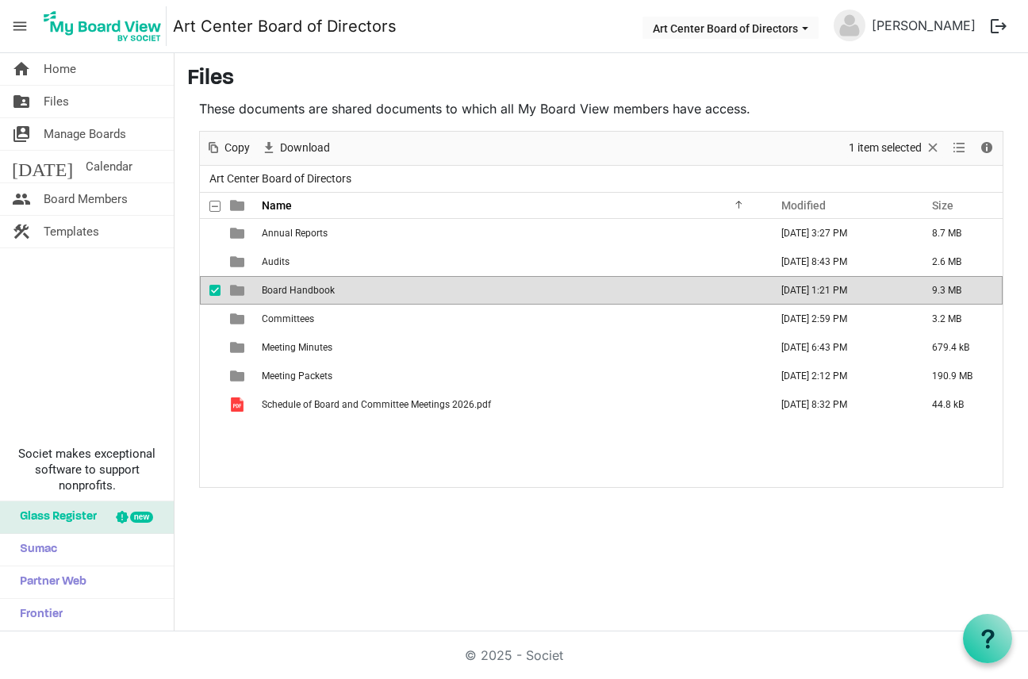
click at [330, 287] on span "Board Handbook" at bounding box center [298, 290] width 73 height 11
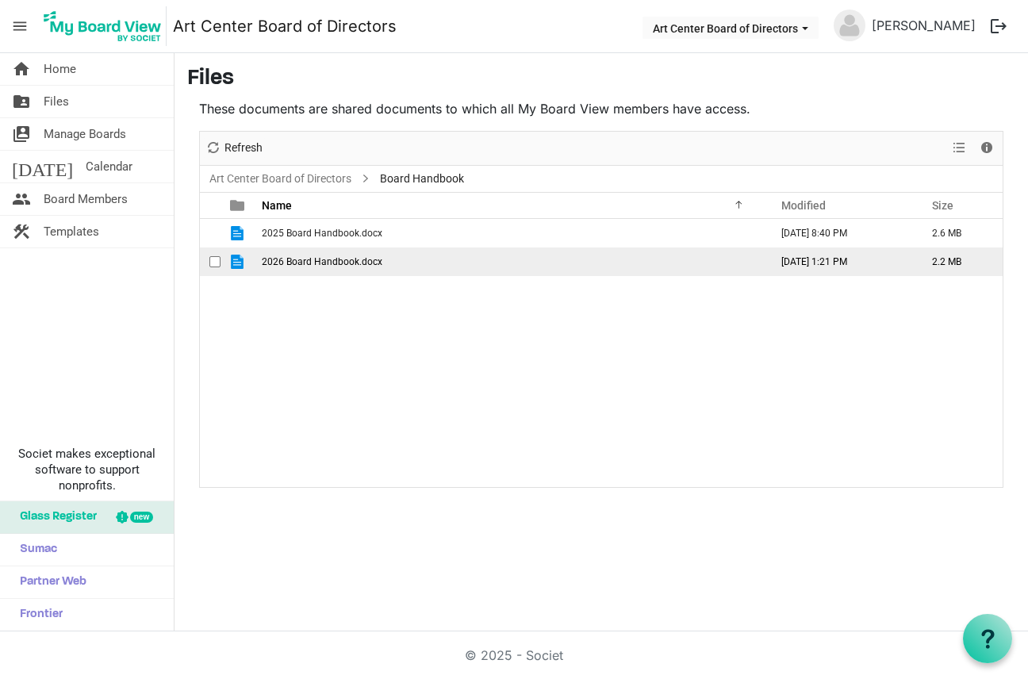
click at [320, 263] on span "2026 Board Handbook.docx" at bounding box center [322, 261] width 121 height 11
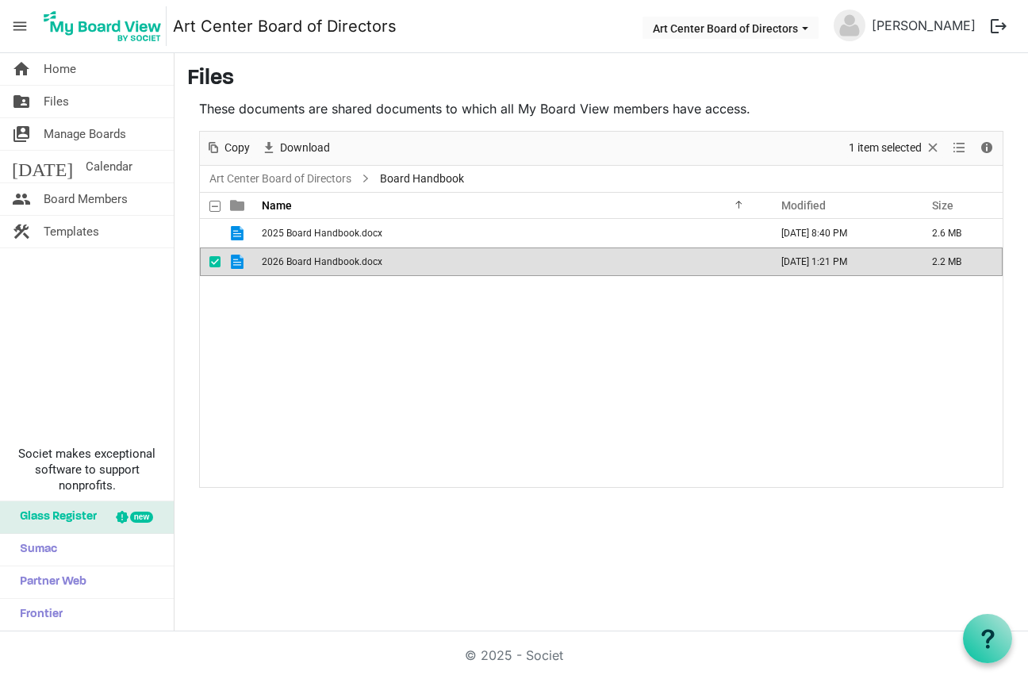
click at [213, 261] on span "checkbox" at bounding box center [214, 261] width 11 height 11
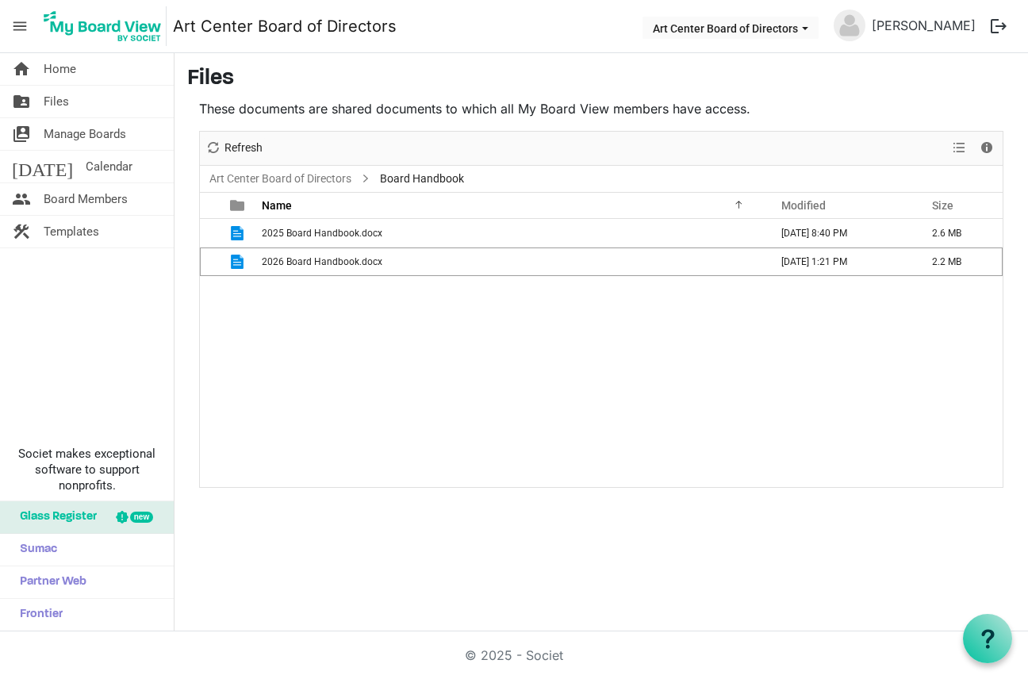
click at [369, 345] on div "2025 Board Handbook.docx [DATE] 8:40 PM 2.6 MB 2026 Board Handbook.docx [DATE] …" at bounding box center [601, 353] width 803 height 268
